Goal: Ask a question

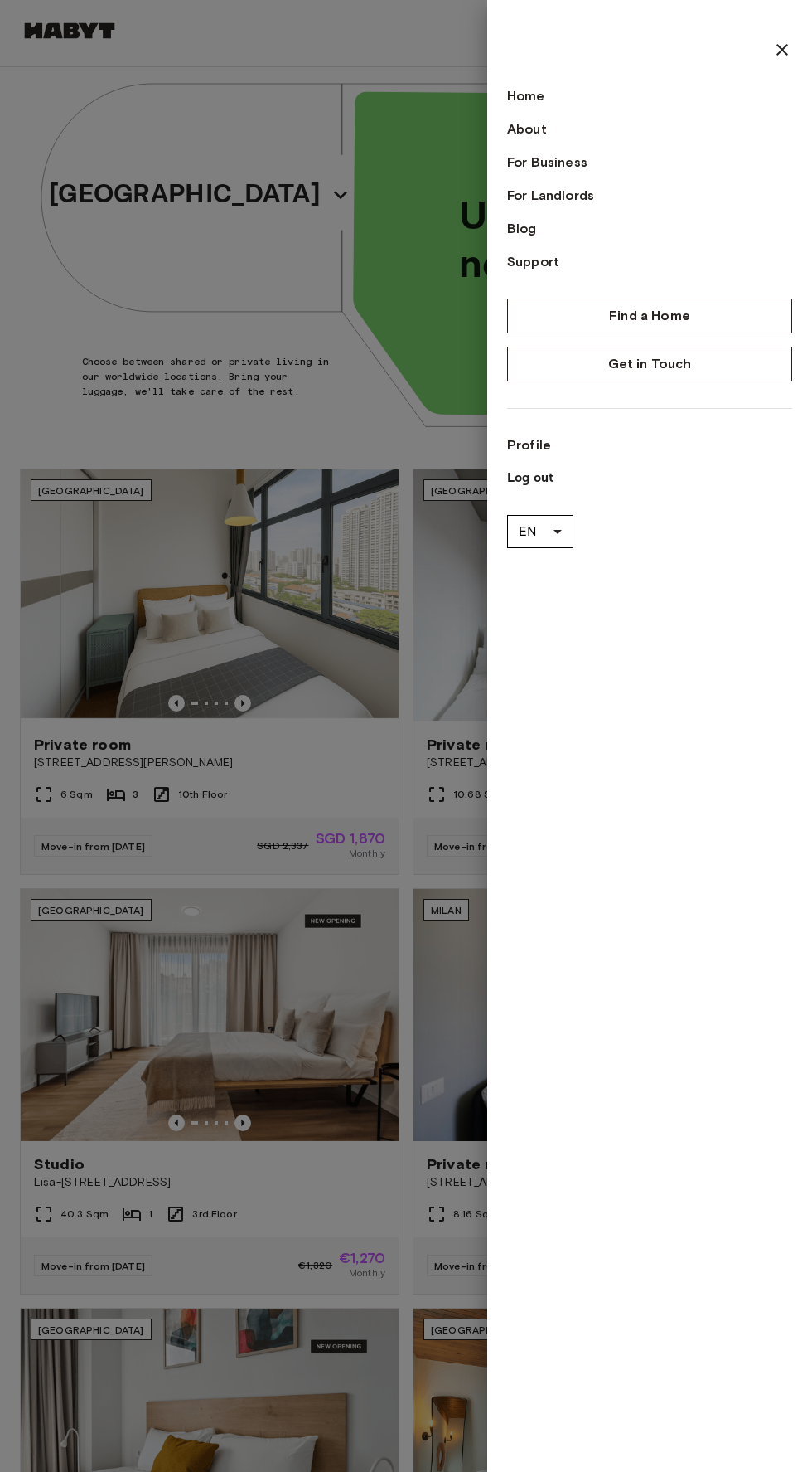
click at [524, 443] on link "Profile" at bounding box center [650, 445] width 285 height 20
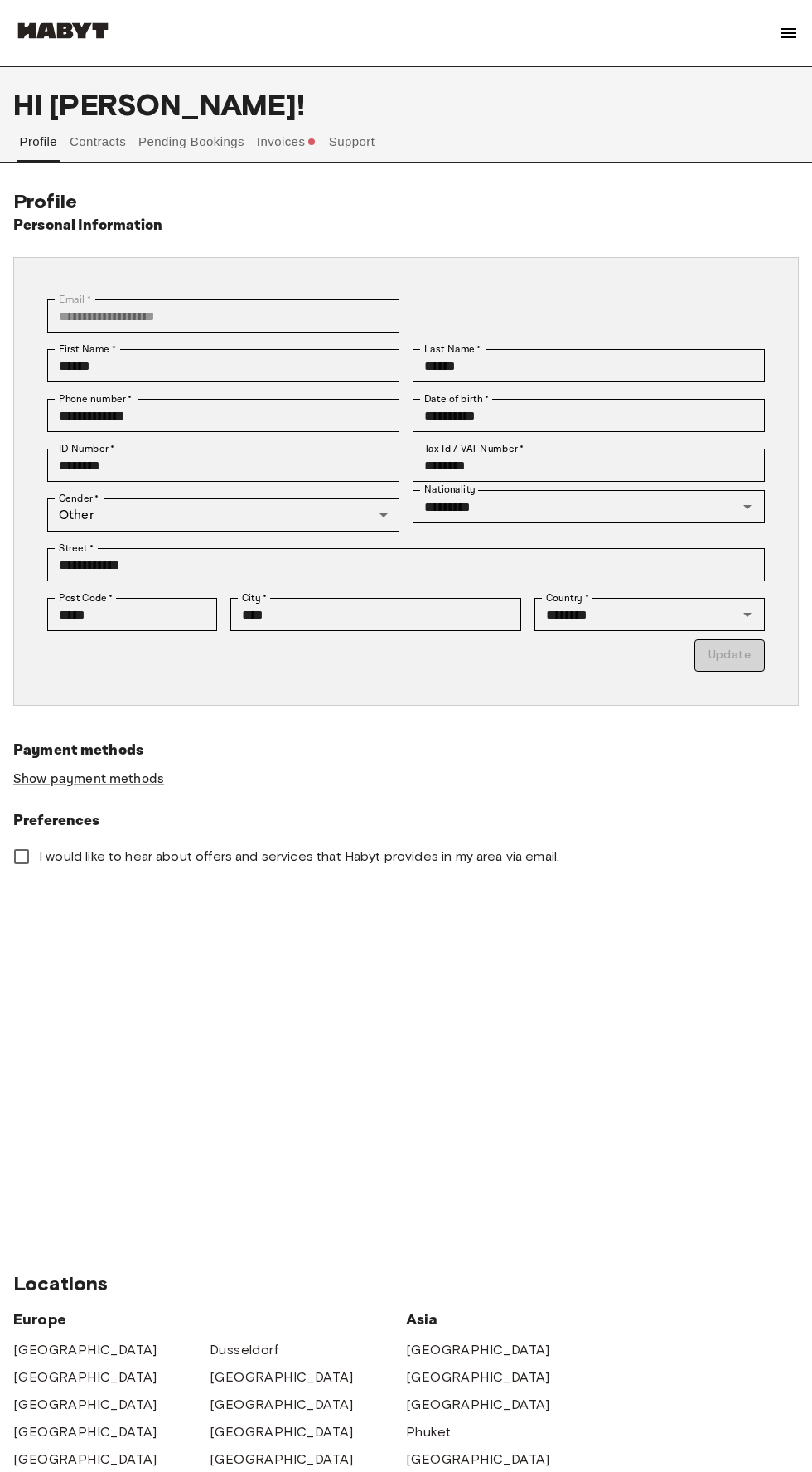
click at [371, 147] on button "Support" at bounding box center [351, 141] width 51 height 40
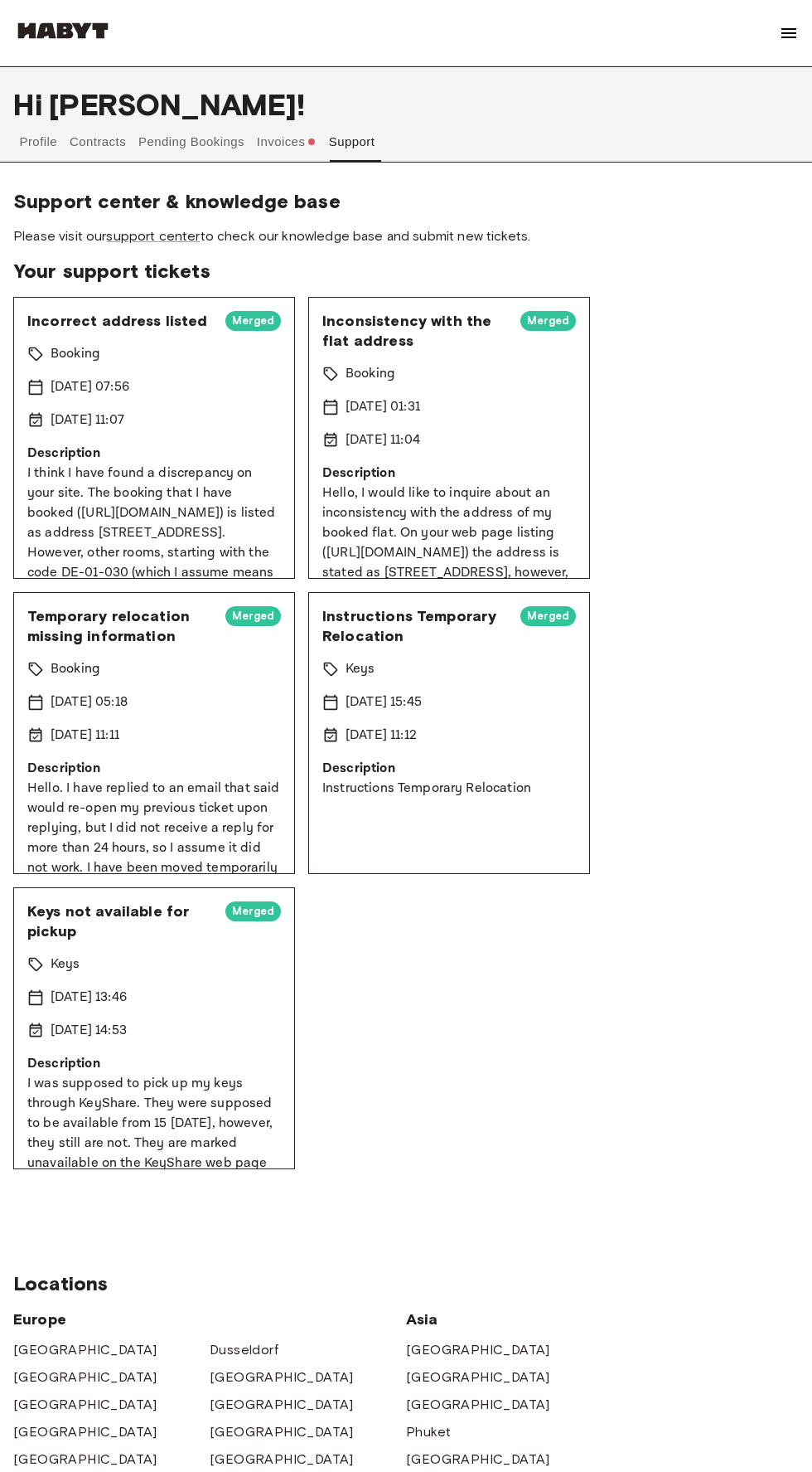
click at [109, 934] on span "Keys not available for pickup" at bounding box center [120, 921] width 185 height 40
click at [111, 914] on span "Keys not available for pickup" at bounding box center [120, 921] width 185 height 40
